Goal: Task Accomplishment & Management: Use online tool/utility

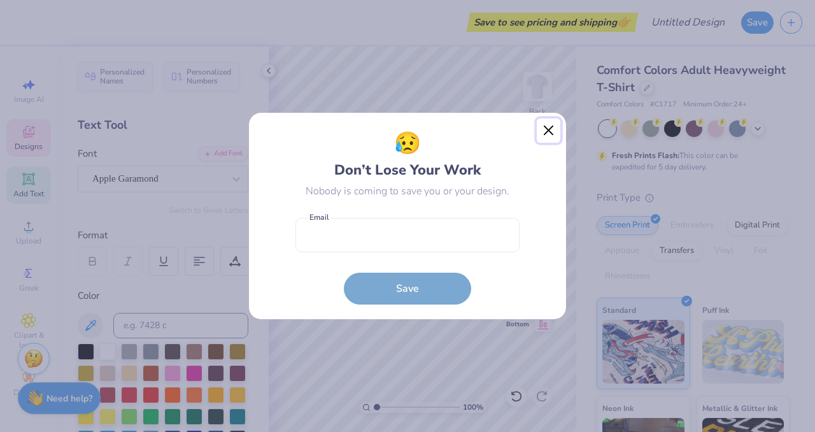
click at [547, 130] on button "Close" at bounding box center [549, 130] width 24 height 24
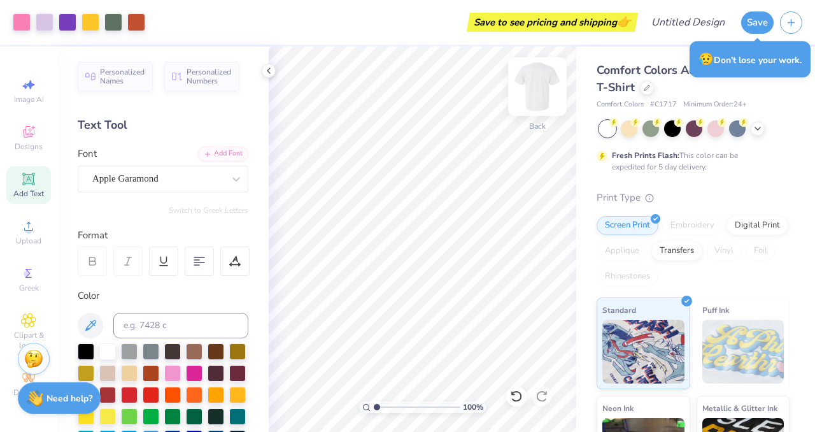
click at [536, 81] on img at bounding box center [537, 86] width 51 height 51
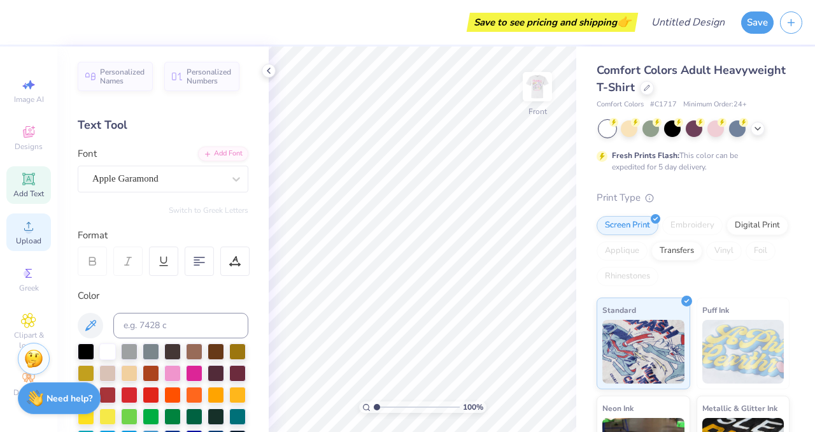
click at [26, 235] on div "Upload" at bounding box center [28, 232] width 45 height 38
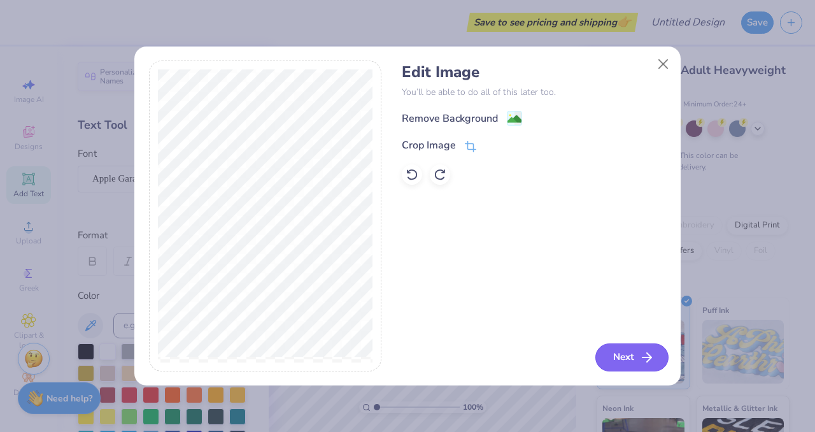
click at [627, 350] on button "Next" at bounding box center [631, 357] width 73 height 28
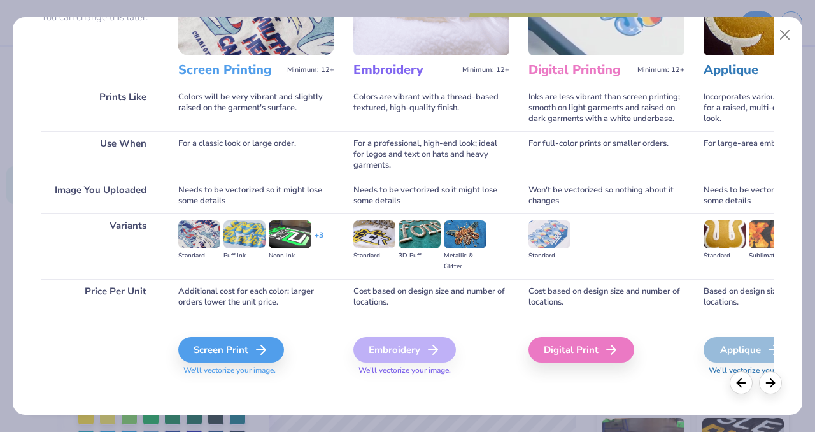
scroll to position [139, 0]
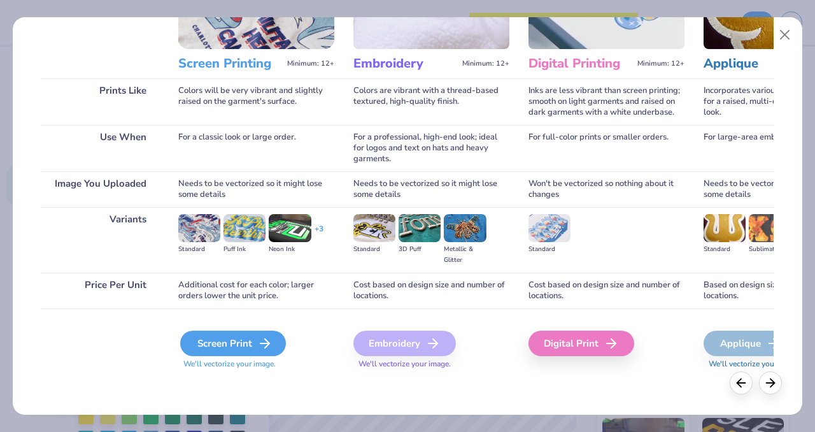
click at [239, 343] on div "Screen Print" at bounding box center [233, 342] width 106 height 25
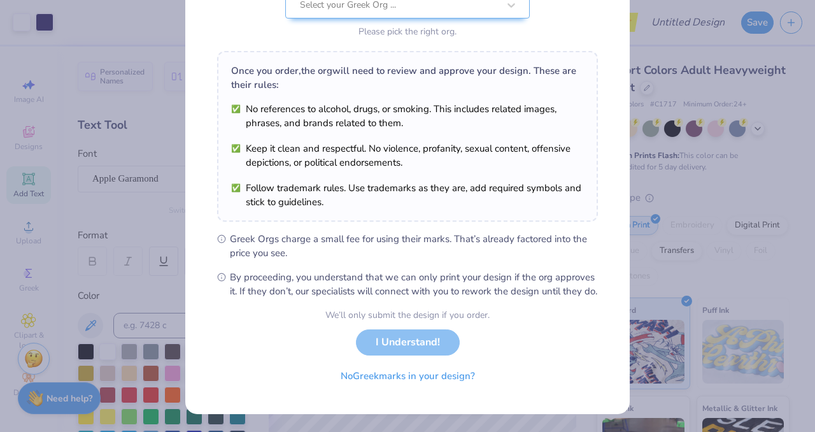
scroll to position [164, 0]
click at [636, 48] on div "Greek Marks Found Great news! We’re licensed with over 140 Greek Orgs. 🥳 Select…" at bounding box center [407, 216] width 815 height 432
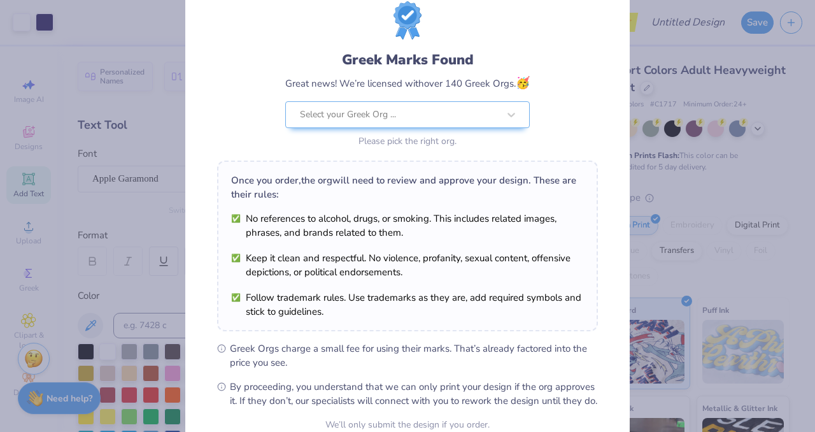
scroll to position [31, 0]
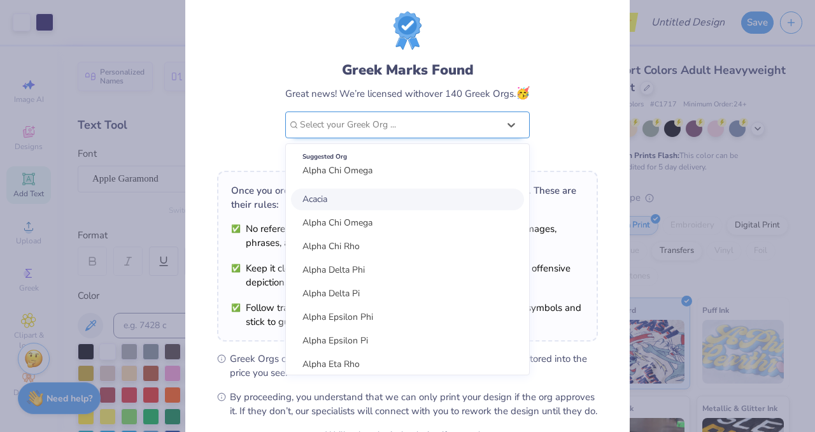
click at [430, 117] on div at bounding box center [399, 124] width 199 height 17
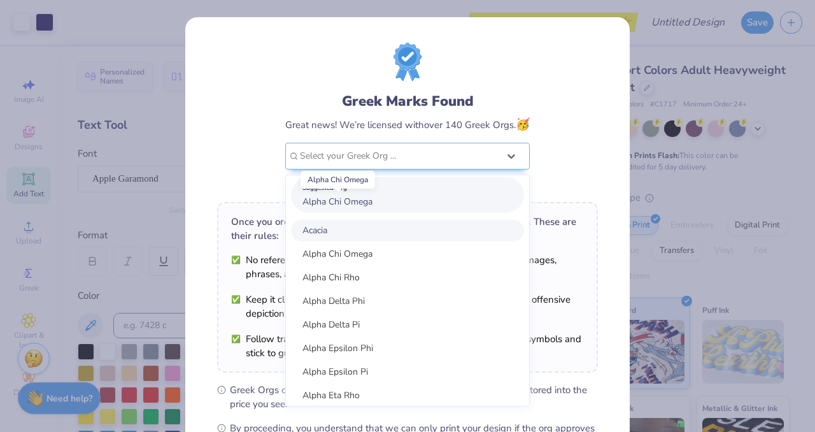
click at [360, 200] on span "Alpha Chi Omega" at bounding box center [337, 201] width 70 height 12
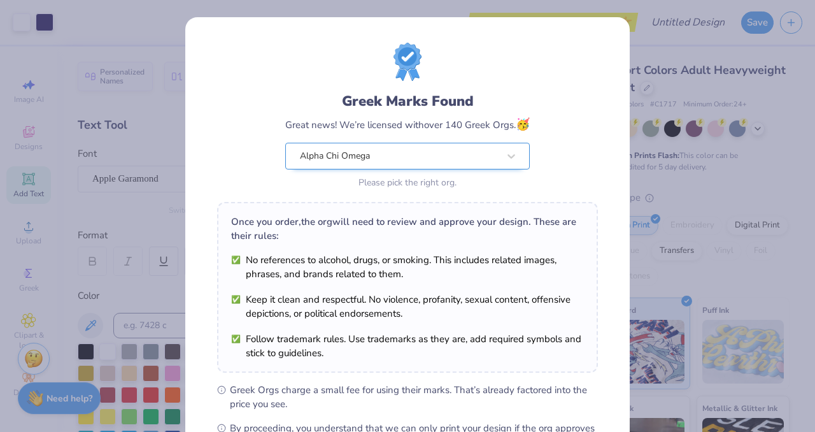
click at [389, 161] on div "Alpha Chi Omega" at bounding box center [399, 155] width 201 height 25
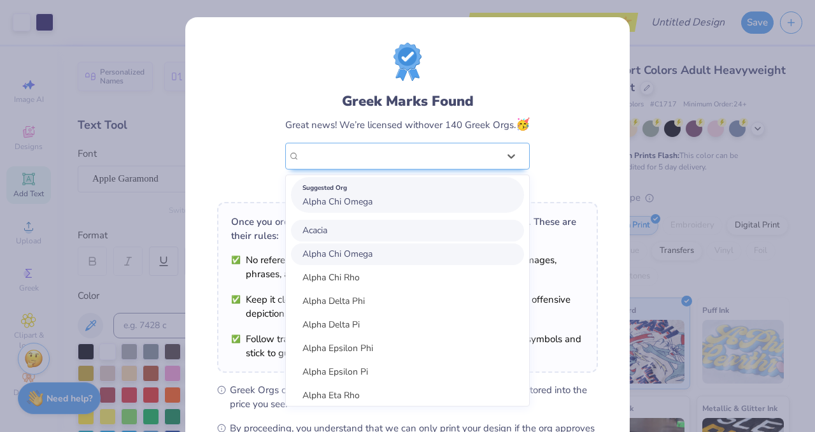
click at [372, 204] on span "Alpha Chi Omega" at bounding box center [337, 201] width 70 height 12
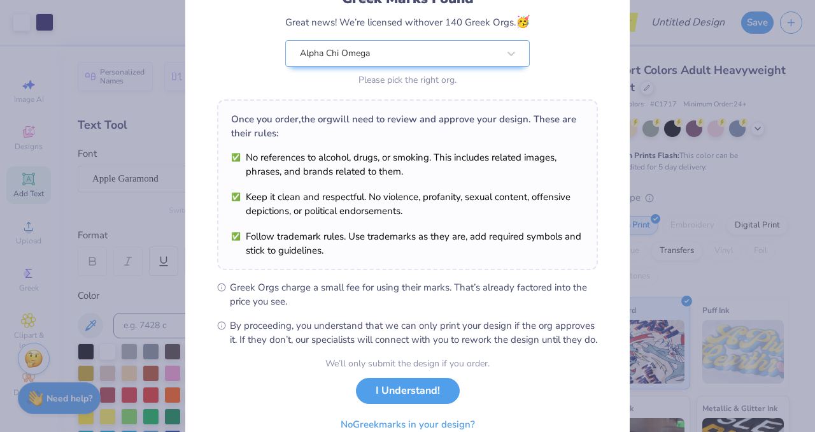
scroll to position [164, 0]
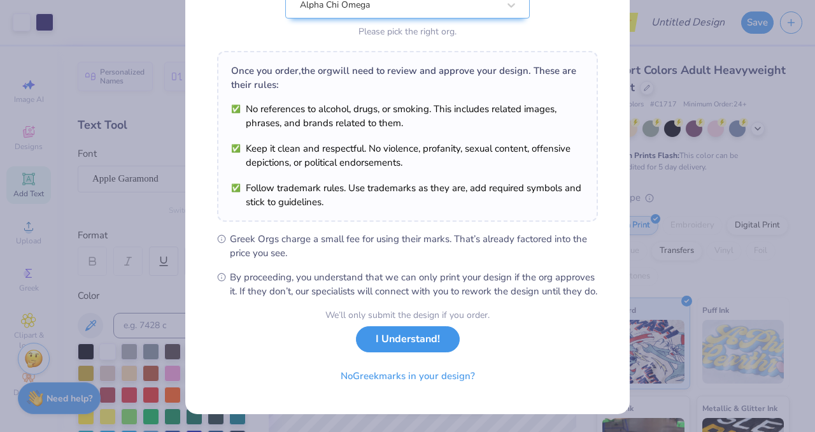
click at [396, 346] on button "I Understand!" at bounding box center [408, 339] width 104 height 26
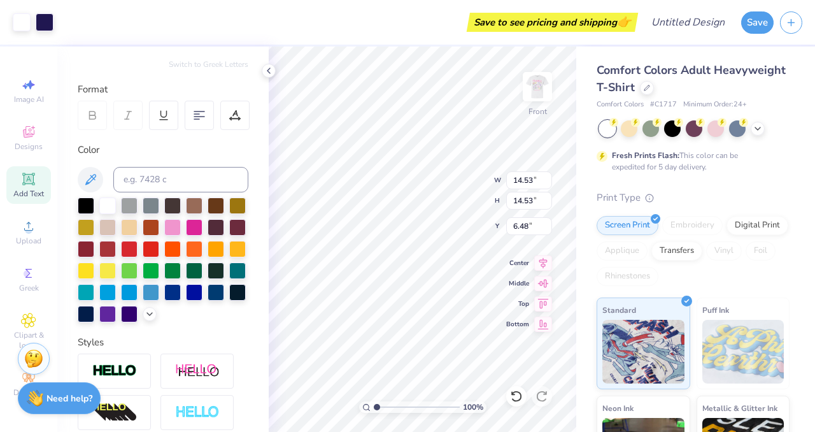
scroll to position [308, 0]
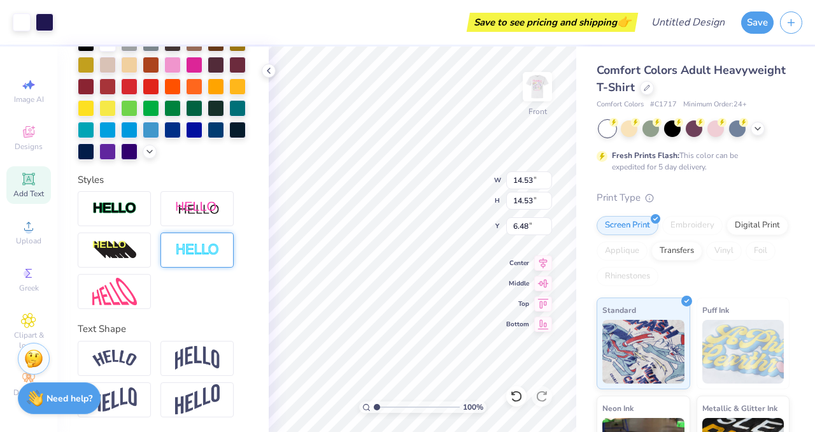
click at [195, 261] on div at bounding box center [196, 249] width 73 height 35
click at [131, 206] on img at bounding box center [114, 208] width 45 height 15
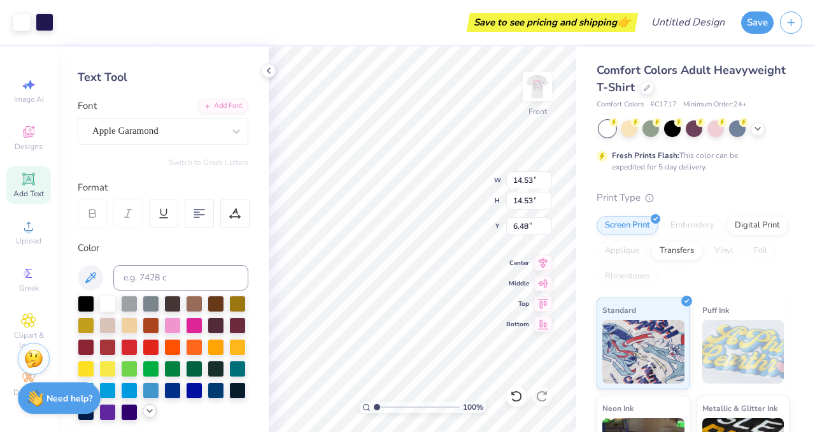
scroll to position [0, 0]
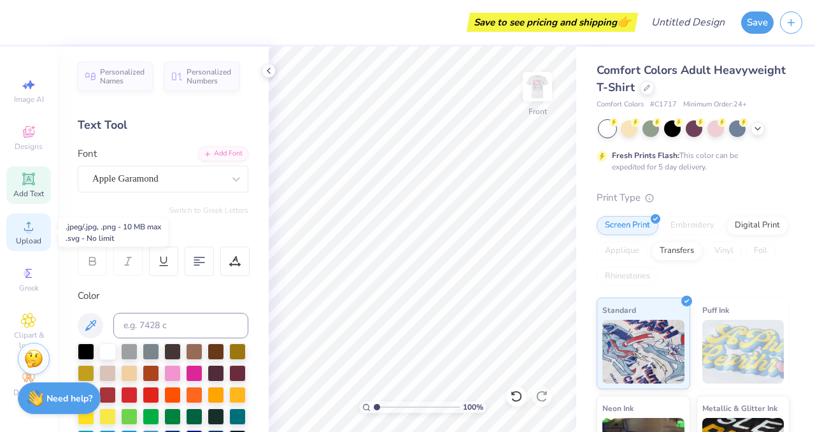
click at [33, 236] on span "Upload" at bounding box center [28, 241] width 25 height 10
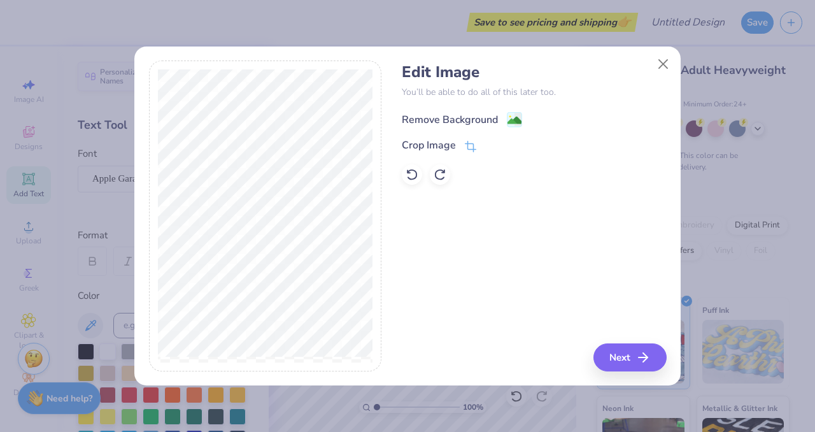
click at [510, 116] on image at bounding box center [514, 120] width 14 height 14
click at [649, 356] on polyline "button" at bounding box center [649, 357] width 4 height 9
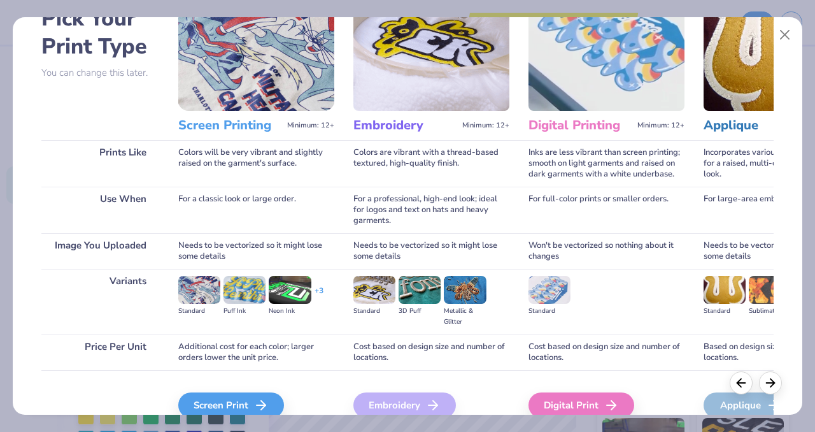
scroll to position [139, 0]
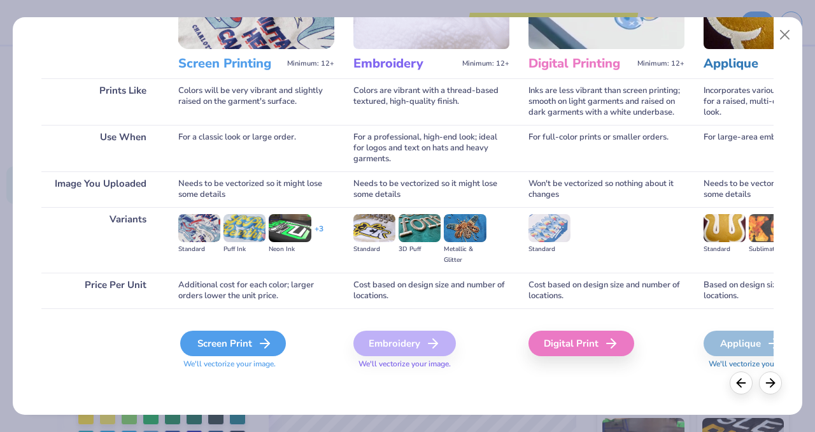
click at [254, 344] on div "Screen Print" at bounding box center [233, 342] width 106 height 25
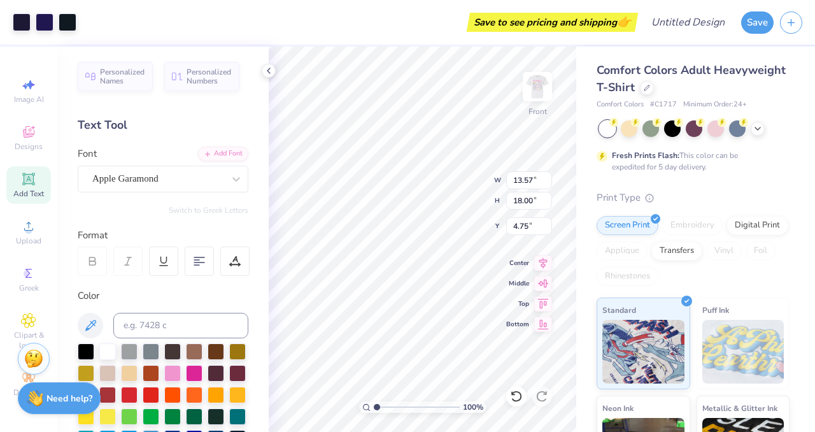
type input "4.19"
click at [534, 87] on img at bounding box center [537, 86] width 51 height 51
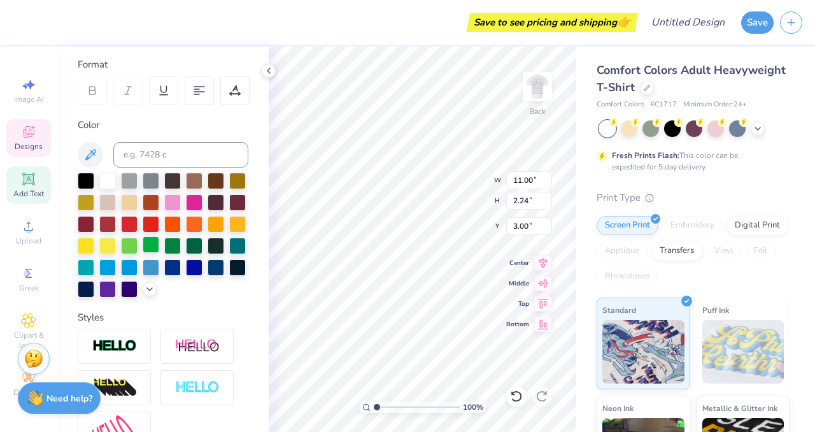
scroll to position [178, 0]
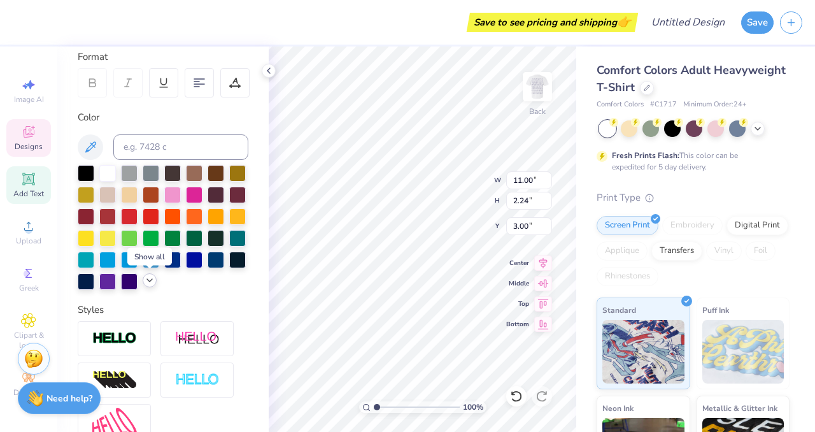
click at [147, 279] on icon at bounding box center [149, 280] width 10 height 10
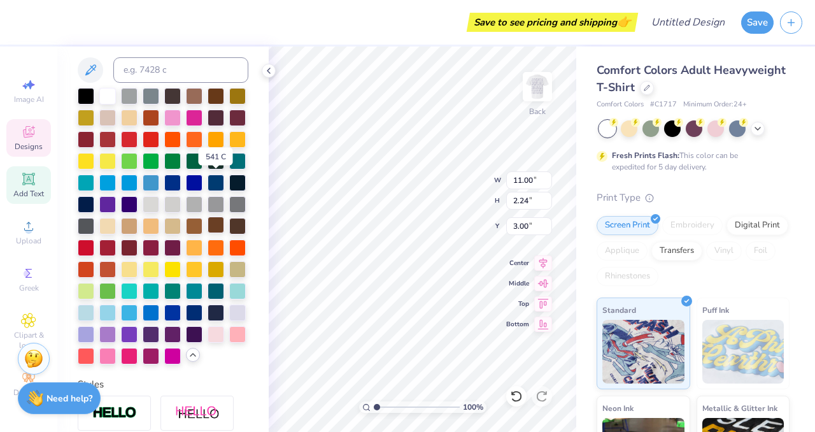
scroll to position [259, 0]
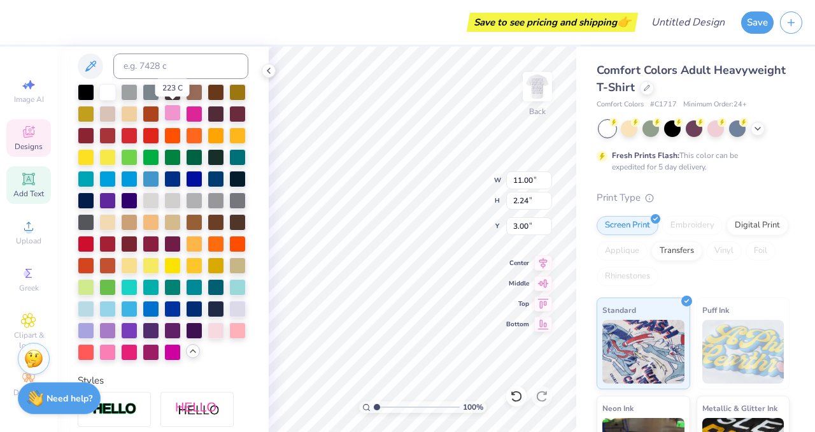
click at [174, 112] on div at bounding box center [172, 112] width 17 height 17
click at [194, 113] on div at bounding box center [194, 112] width 17 height 17
click at [108, 350] on div at bounding box center [107, 350] width 17 height 17
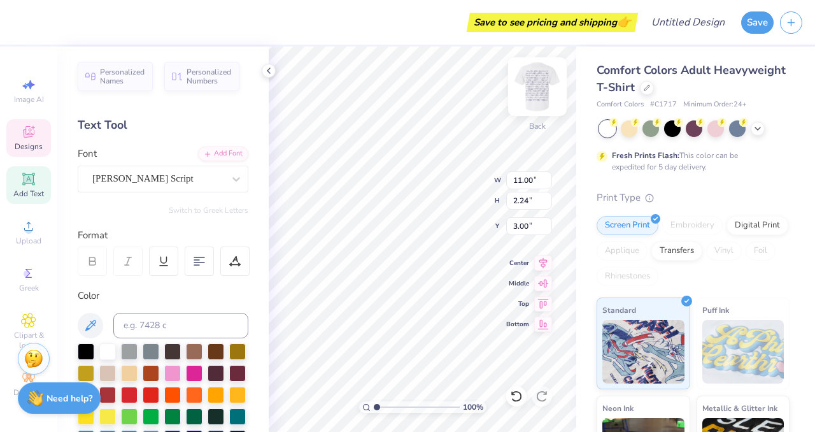
click at [538, 89] on img at bounding box center [537, 86] width 51 height 51
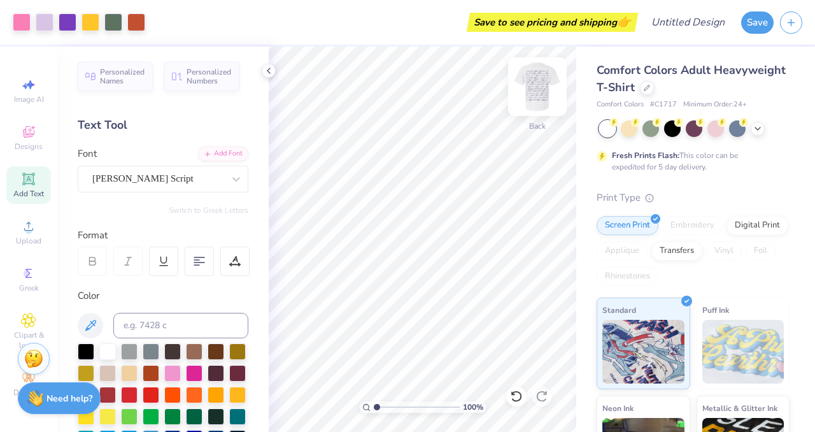
click at [541, 76] on img at bounding box center [537, 86] width 51 height 51
click at [538, 91] on img at bounding box center [537, 86] width 51 height 51
click at [545, 79] on img at bounding box center [537, 86] width 51 height 51
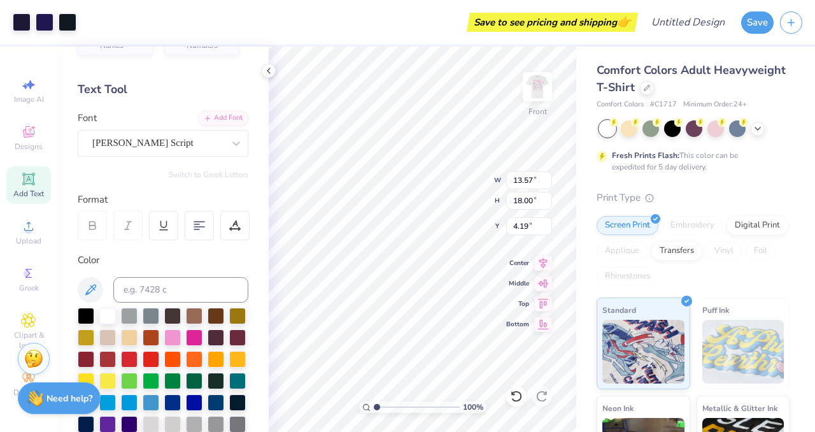
scroll to position [37, 0]
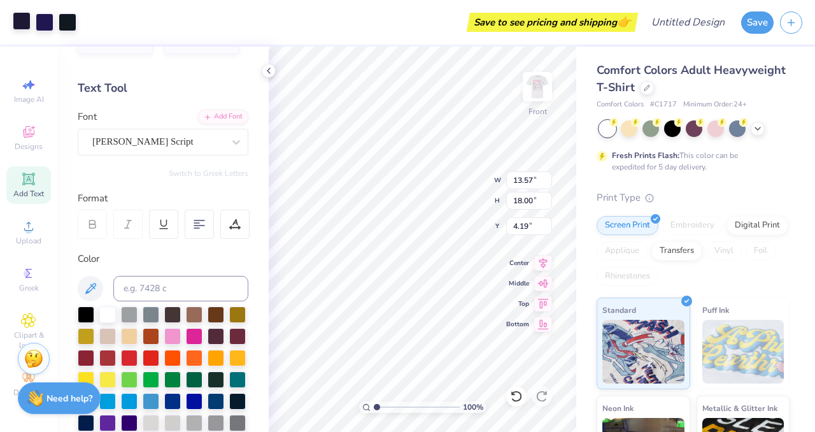
click at [23, 18] on div at bounding box center [22, 21] width 18 height 18
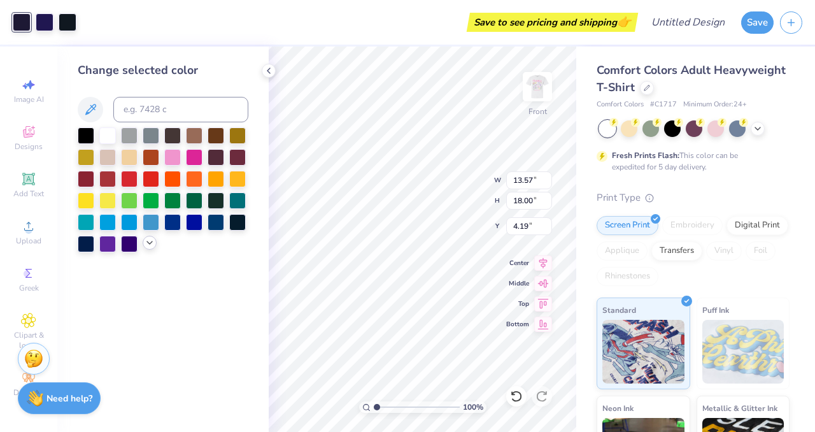
click at [155, 243] on div at bounding box center [150, 243] width 14 height 14
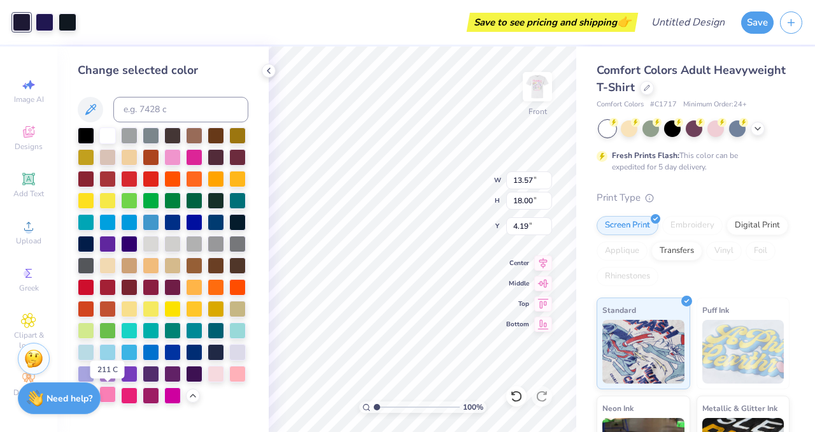
click at [111, 397] on div at bounding box center [107, 394] width 17 height 17
click at [105, 395] on div at bounding box center [107, 394] width 17 height 17
click at [47, 25] on div at bounding box center [45, 21] width 18 height 18
click at [107, 397] on div at bounding box center [107, 394] width 17 height 17
click at [47, 23] on div at bounding box center [45, 21] width 18 height 18
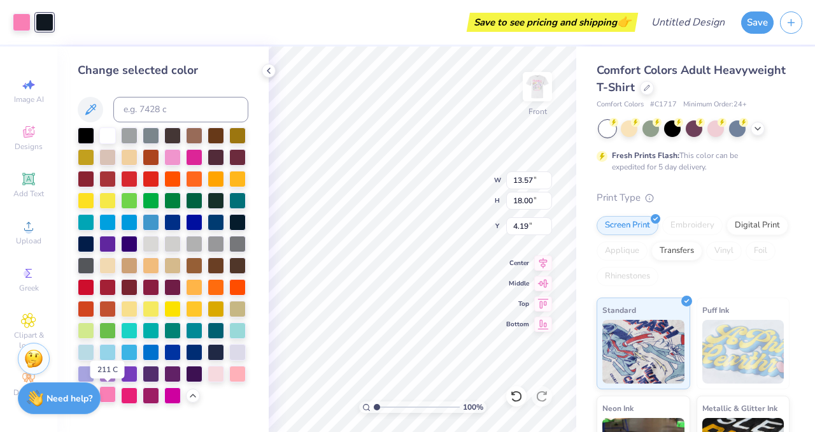
click at [108, 394] on div at bounding box center [107, 394] width 17 height 17
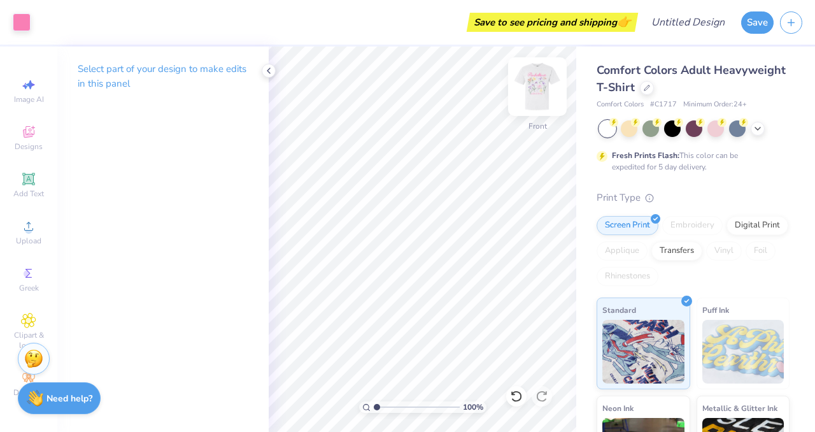
click at [538, 90] on img at bounding box center [537, 86] width 51 height 51
click at [535, 86] on img at bounding box center [537, 86] width 51 height 51
type input "13.11"
type input "17.38"
click at [24, 236] on span "Upload" at bounding box center [28, 241] width 25 height 10
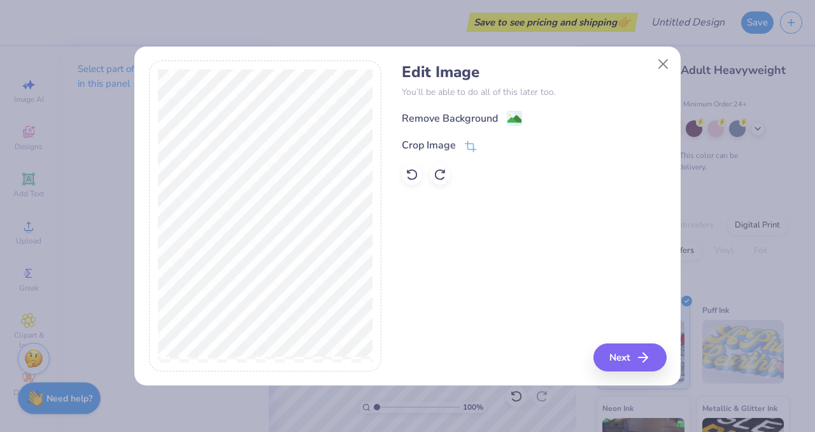
click at [504, 116] on div "Remove Background" at bounding box center [462, 118] width 120 height 16
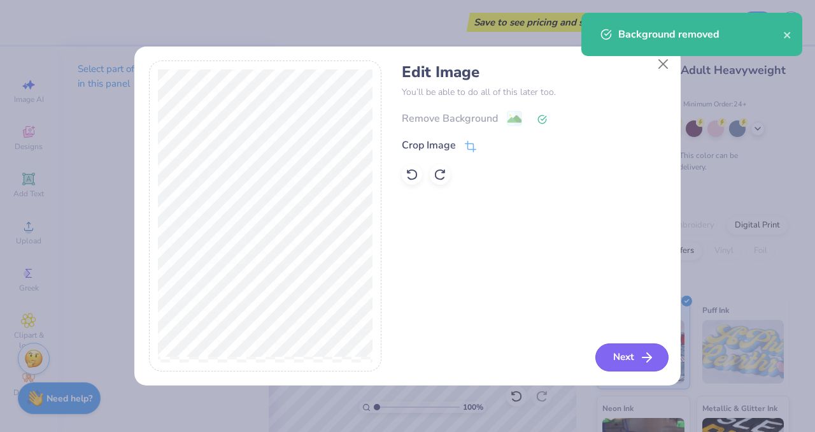
click at [641, 361] on icon "button" at bounding box center [646, 356] width 15 height 15
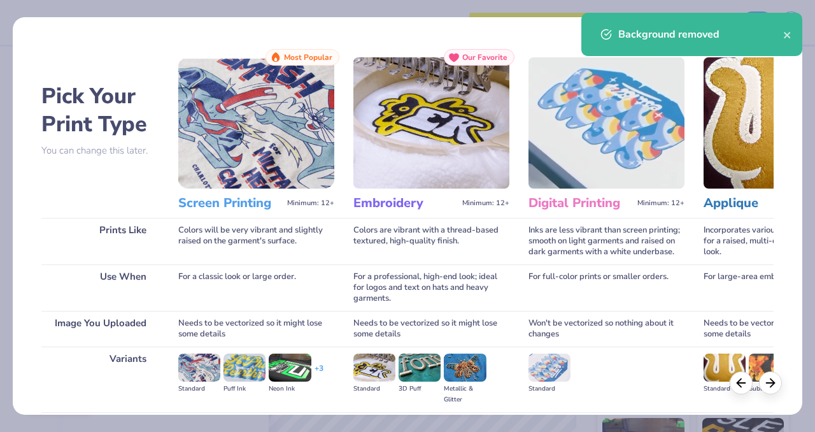
scroll to position [139, 0]
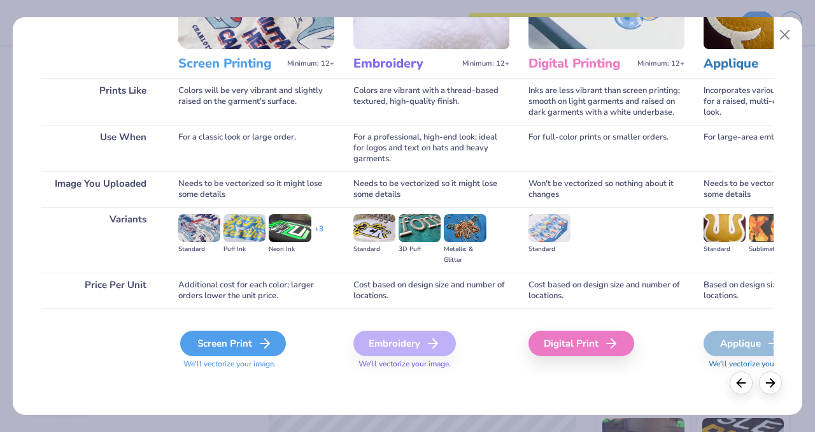
click at [242, 351] on div "Screen Print" at bounding box center [233, 342] width 106 height 25
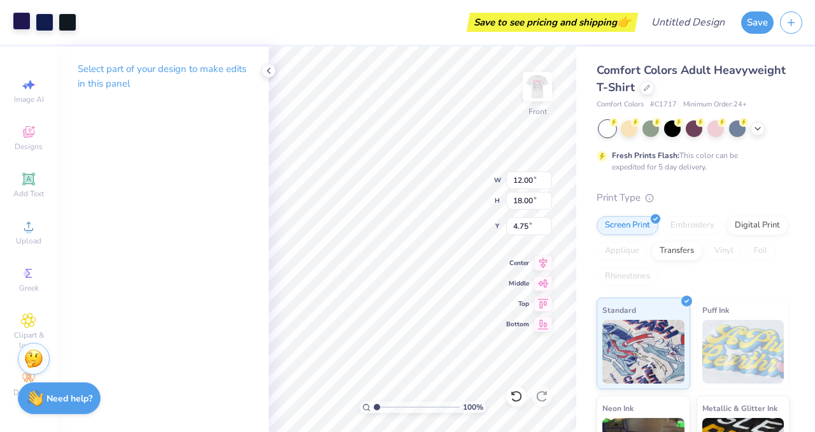
click at [25, 17] on div at bounding box center [22, 21] width 18 height 18
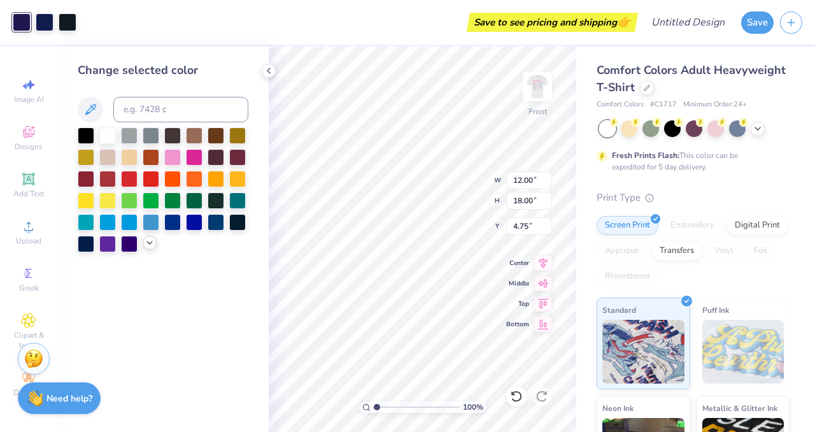
click at [148, 242] on polyline at bounding box center [149, 242] width 5 height 3
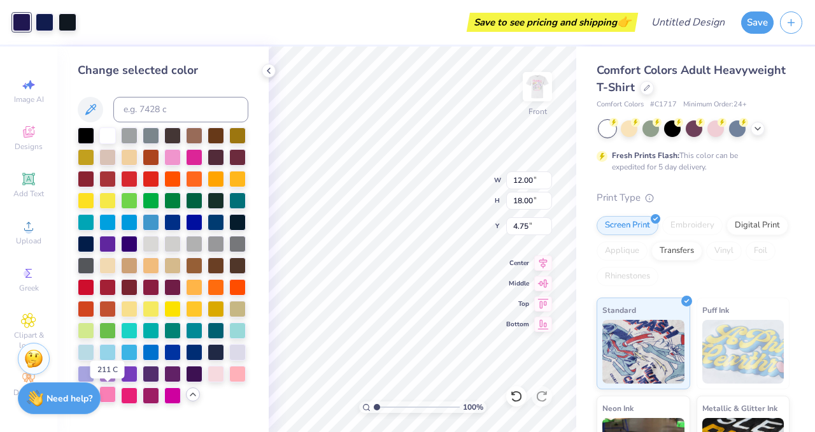
click at [109, 398] on div at bounding box center [107, 394] width 17 height 17
click at [41, 21] on div at bounding box center [45, 21] width 18 height 18
click at [108, 397] on div at bounding box center [107, 394] width 17 height 17
click at [50, 21] on div at bounding box center [45, 21] width 18 height 18
click at [109, 394] on div at bounding box center [107, 394] width 17 height 17
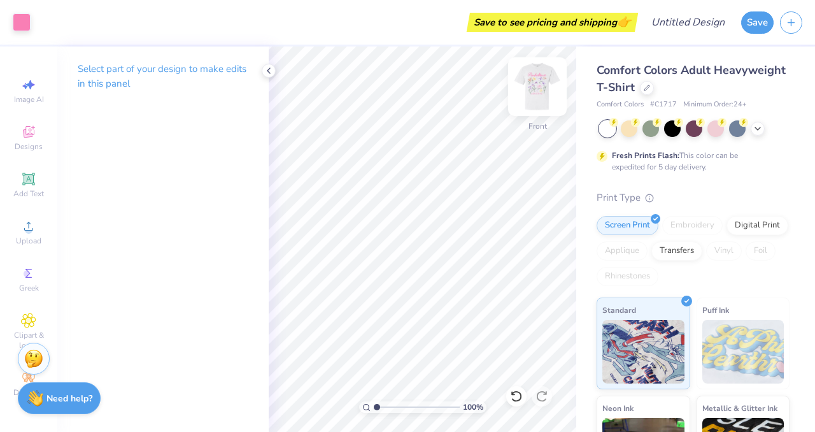
click at [544, 78] on img at bounding box center [537, 86] width 51 height 51
click at [536, 89] on img at bounding box center [537, 86] width 51 height 51
click at [540, 95] on img at bounding box center [537, 86] width 51 height 51
